Goal: Task Accomplishment & Management: Use online tool/utility

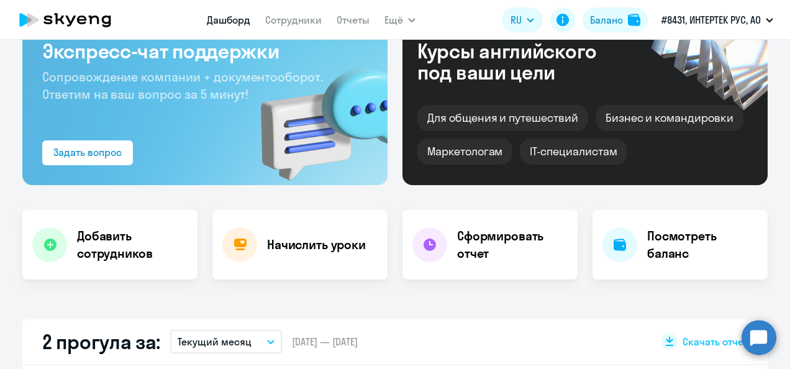
scroll to position [99, 0]
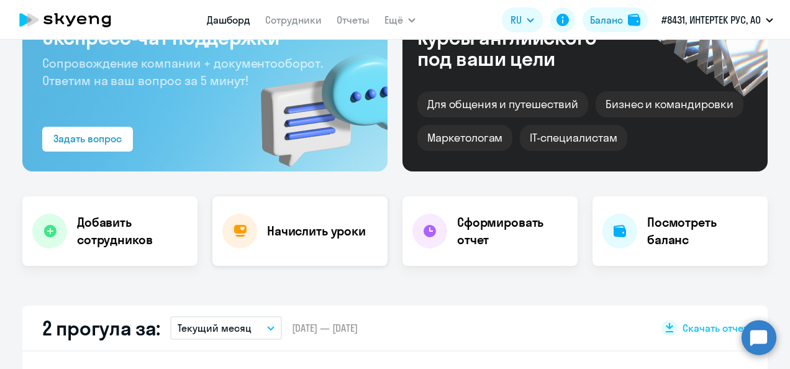
click at [292, 229] on h4 "Начислить уроки" at bounding box center [316, 230] width 99 height 17
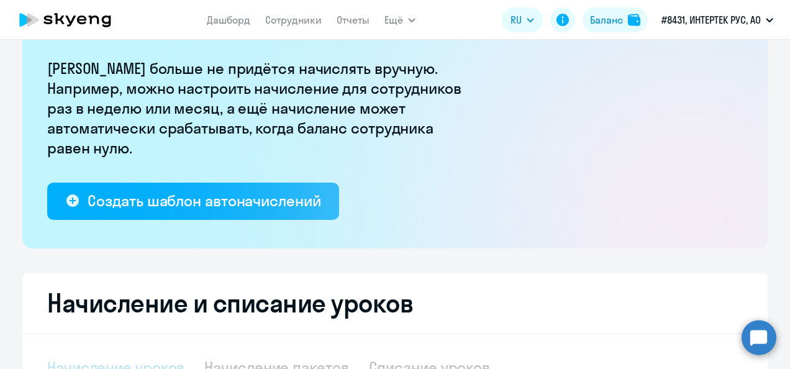
select select "10"
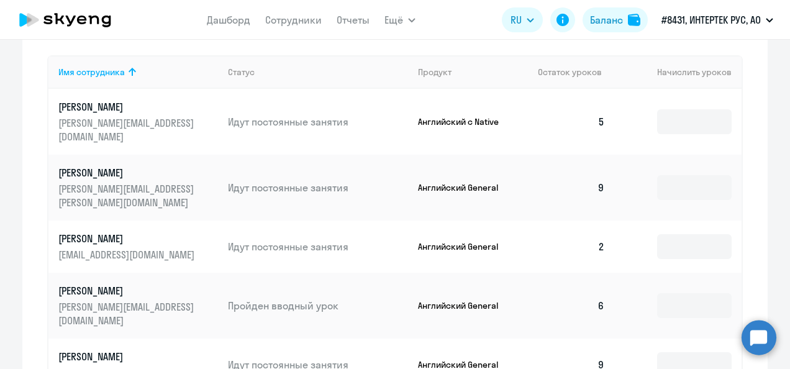
scroll to position [572, 0]
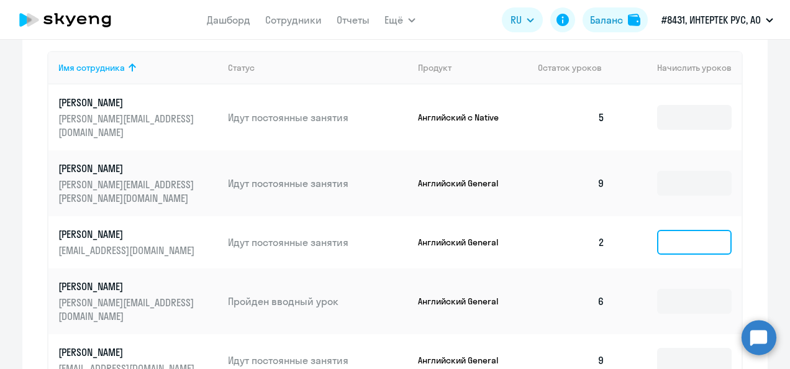
click at [692, 230] on input at bounding box center [694, 242] width 75 height 25
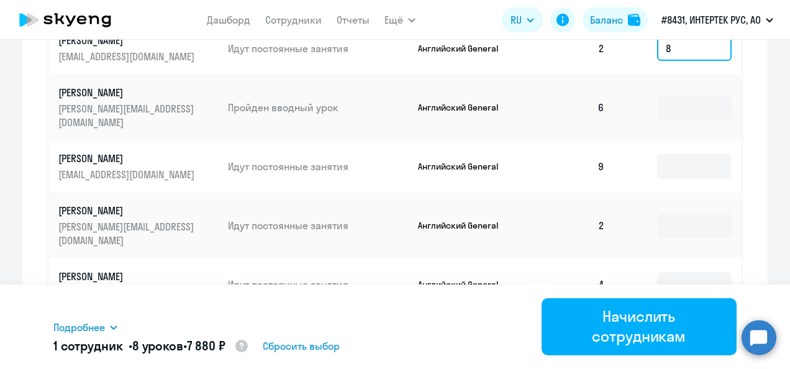
scroll to position [776, 0]
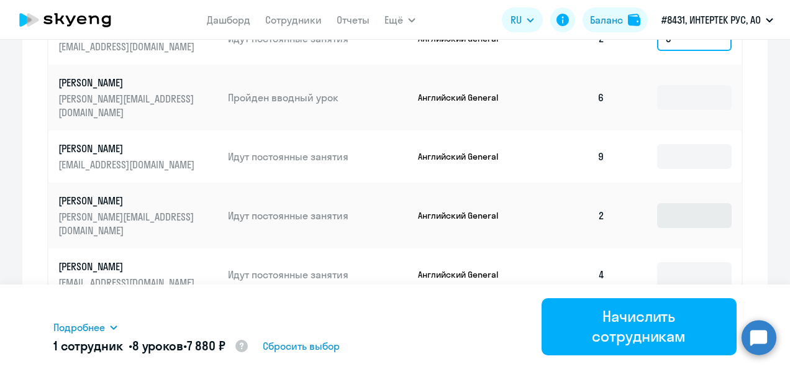
type input "8"
click at [697, 203] on input at bounding box center [694, 215] width 75 height 25
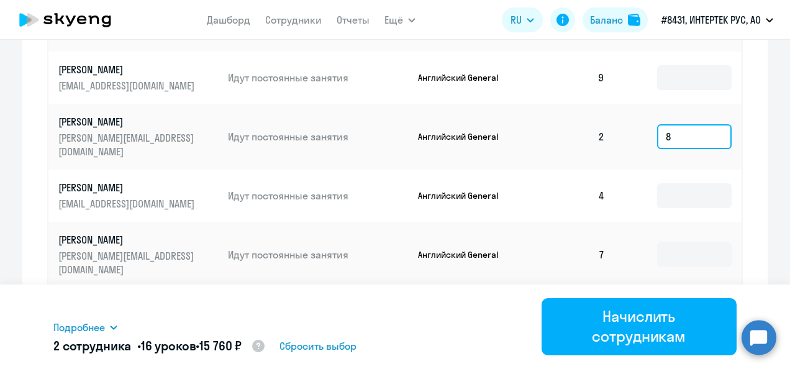
scroll to position [861, 0]
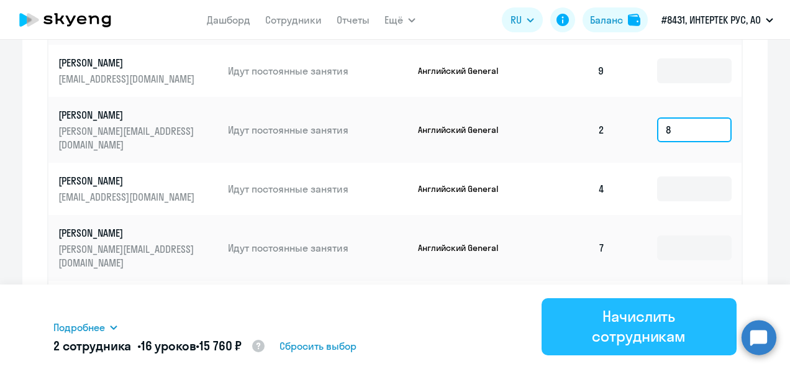
type input "8"
click at [624, 308] on div "Начислить сотрудникам" at bounding box center [639, 326] width 161 height 40
